Goal: Task Accomplishment & Management: Use online tool/utility

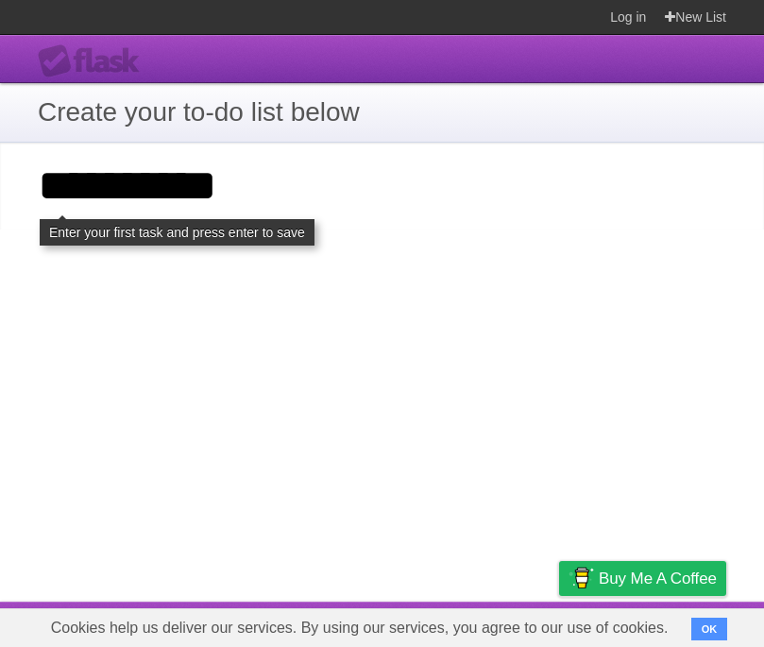
type input "**********"
click input "**********" at bounding box center [0, 0] width 0 height 0
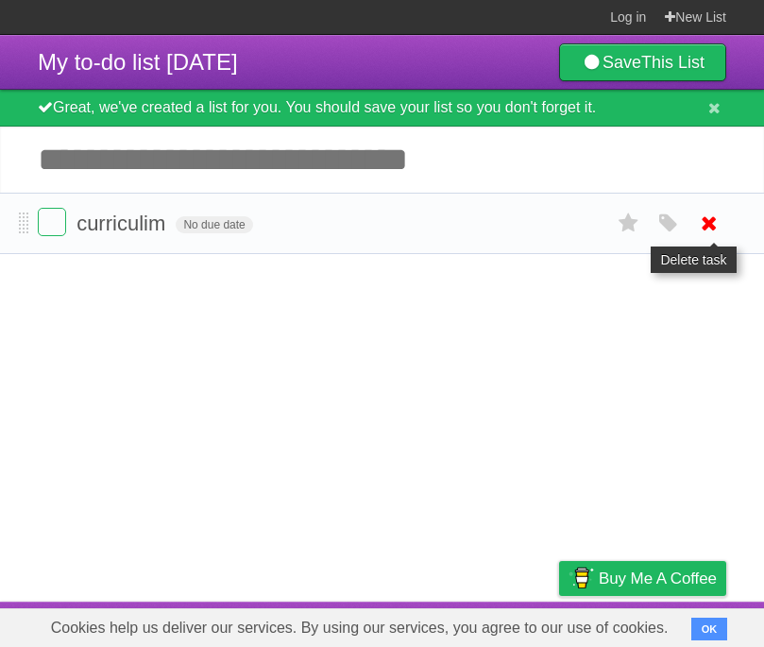
click at [707, 229] on icon at bounding box center [709, 223] width 26 height 31
